Goal: Task Accomplishment & Management: Manage account settings

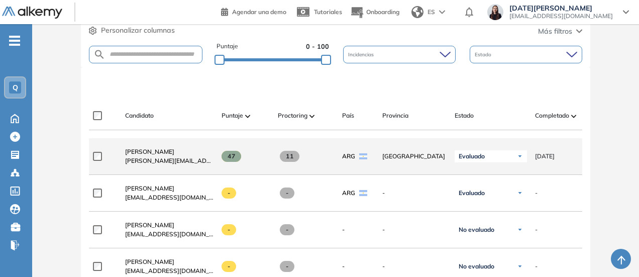
click at [518, 159] on img at bounding box center [520, 156] width 6 height 6
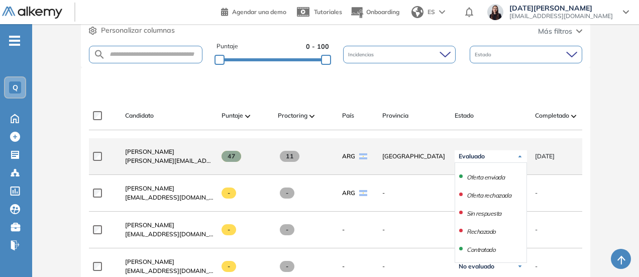
scroll to position [289, 0]
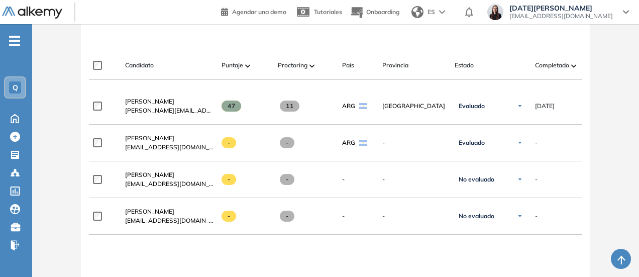
click at [594, 113] on div "Evaluación : Challenge Quales (Level 4/5) Abierta Ver evaluación Cerrar evaluac…" at bounding box center [335, 93] width 598 height 676
click at [543, 67] on span "Completado" at bounding box center [552, 65] width 34 height 9
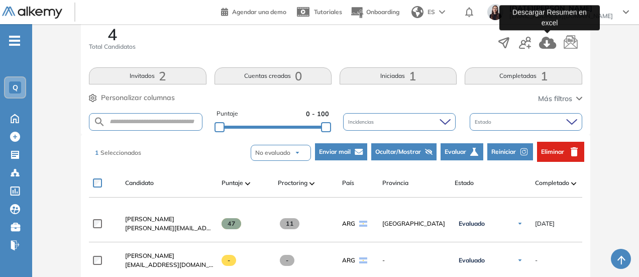
scroll to position [189, 0]
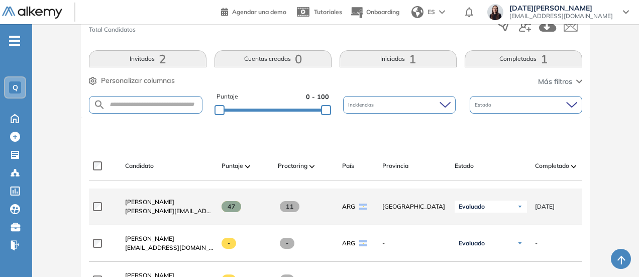
click at [154, 210] on span "[PERSON_NAME][EMAIL_ADDRESS][DOMAIN_NAME]" at bounding box center [169, 210] width 88 height 9
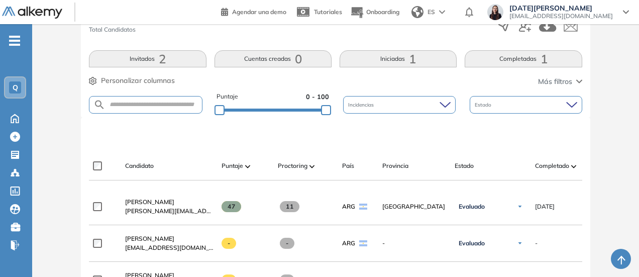
click at [178, 146] on div at bounding box center [337, 134] width 492 height 30
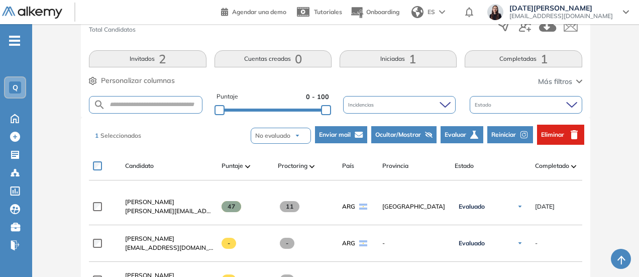
click at [378, 60] on button "Iniciadas 1" at bounding box center [397, 58] width 117 height 17
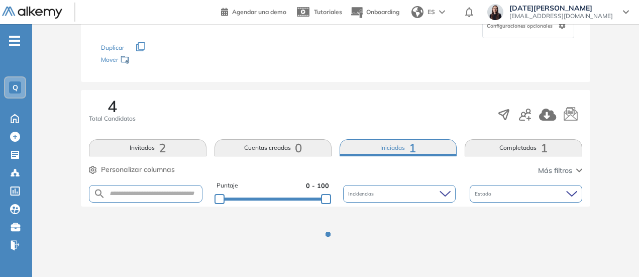
scroll to position [99, 0]
click at [512, 144] on button "Completadas 1" at bounding box center [522, 148] width 117 height 17
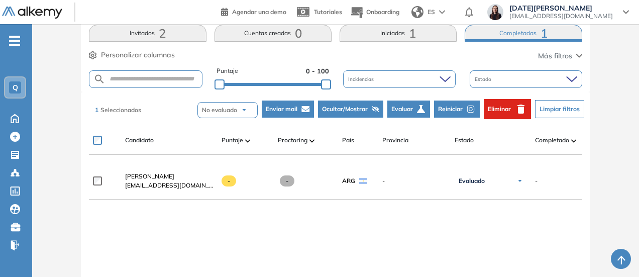
scroll to position [199, 0]
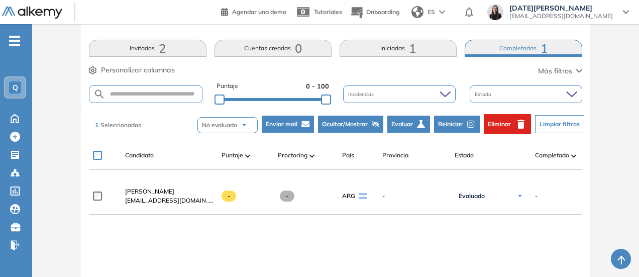
click at [393, 46] on button "Iniciadas 1" at bounding box center [397, 48] width 117 height 17
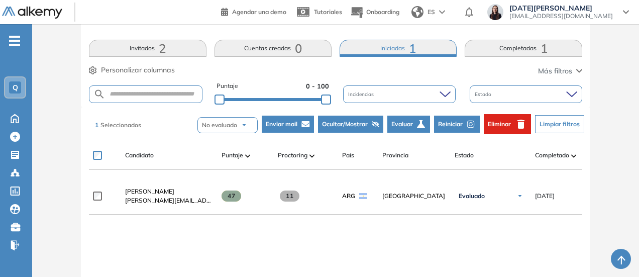
click at [242, 232] on div "**********" at bounding box center [335, 280] width 492 height 205
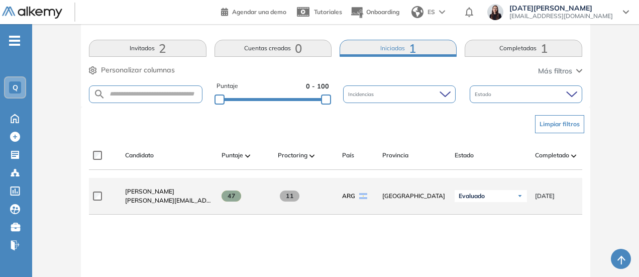
click at [195, 203] on span "[PERSON_NAME][EMAIL_ADDRESS][DOMAIN_NAME]" at bounding box center [169, 200] width 88 height 9
click at [233, 200] on span "47" at bounding box center [231, 195] width 20 height 11
click at [278, 200] on div "11" at bounding box center [306, 195] width 56 height 11
click at [492, 196] on div "Evaluado" at bounding box center [490, 196] width 72 height 12
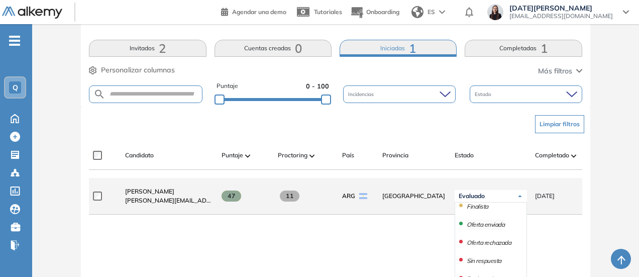
scroll to position [89, 0]
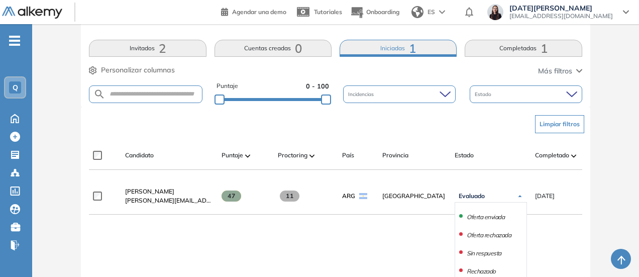
click at [574, 243] on div "**********" at bounding box center [335, 280] width 492 height 205
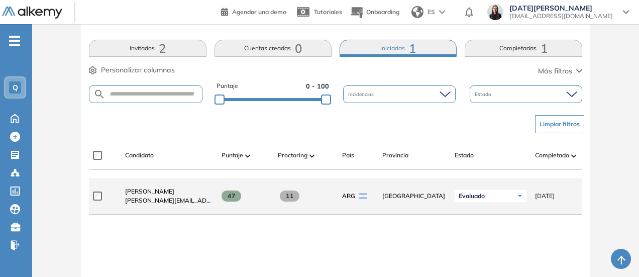
click at [552, 195] on span "[DATE]" at bounding box center [545, 195] width 20 height 9
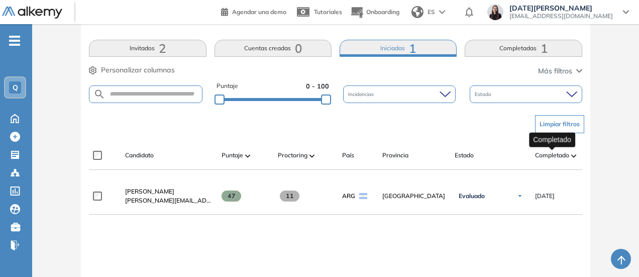
click at [555, 157] on span "Completado" at bounding box center [552, 155] width 34 height 9
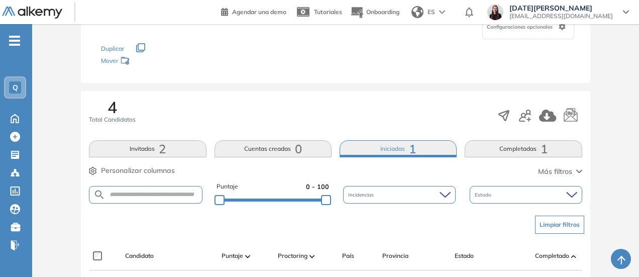
scroll to position [199, 0]
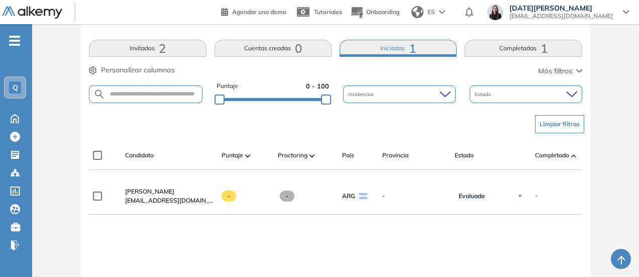
click at [380, 51] on button "Iniciadas 1" at bounding box center [397, 48] width 117 height 17
click at [499, 48] on button "Completadas 1" at bounding box center [522, 48] width 117 height 17
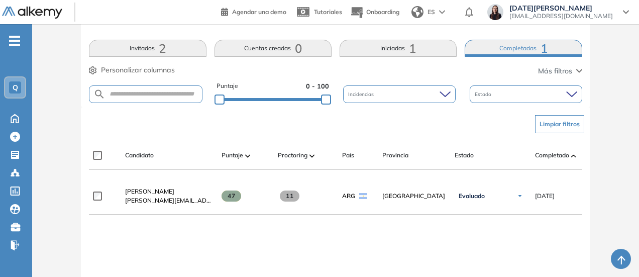
click at [490, 95] on span "Estado" at bounding box center [483, 94] width 19 height 8
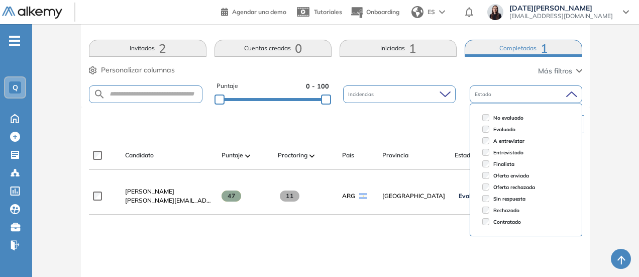
click at [364, 143] on div "Candidato Puntaje Proctoring País Provincia Estado Completado Evaluación Fecha …" at bounding box center [335, 155] width 492 height 29
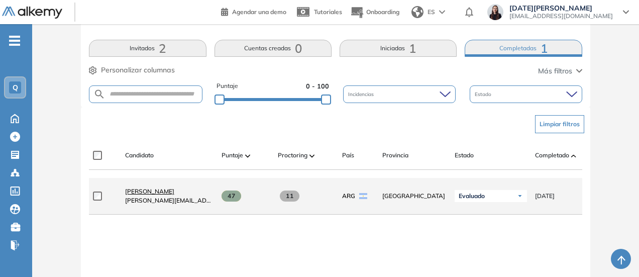
click at [143, 193] on span "[PERSON_NAME]" at bounding box center [149, 191] width 49 height 8
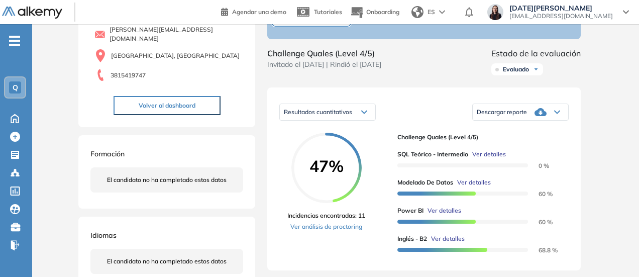
scroll to position [151, 0]
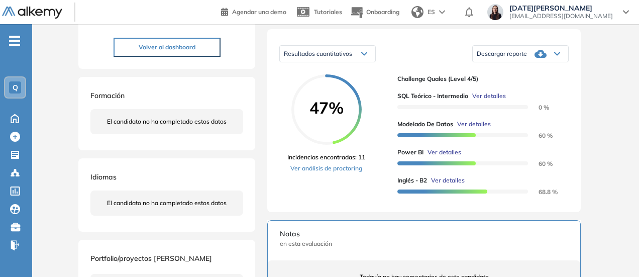
click at [498, 58] on span "Descargar reporte" at bounding box center [501, 54] width 50 height 8
click at [520, 69] on li "Descargar informe completo" at bounding box center [514, 64] width 74 height 10
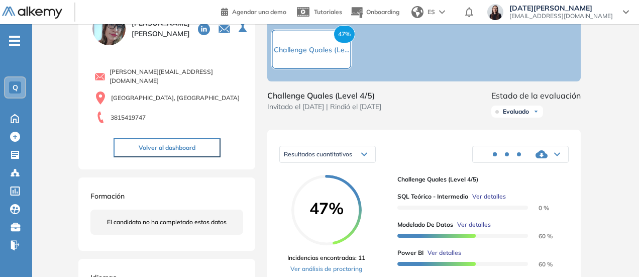
scroll to position [100, 0]
